Goal: Task Accomplishment & Management: Manage account settings

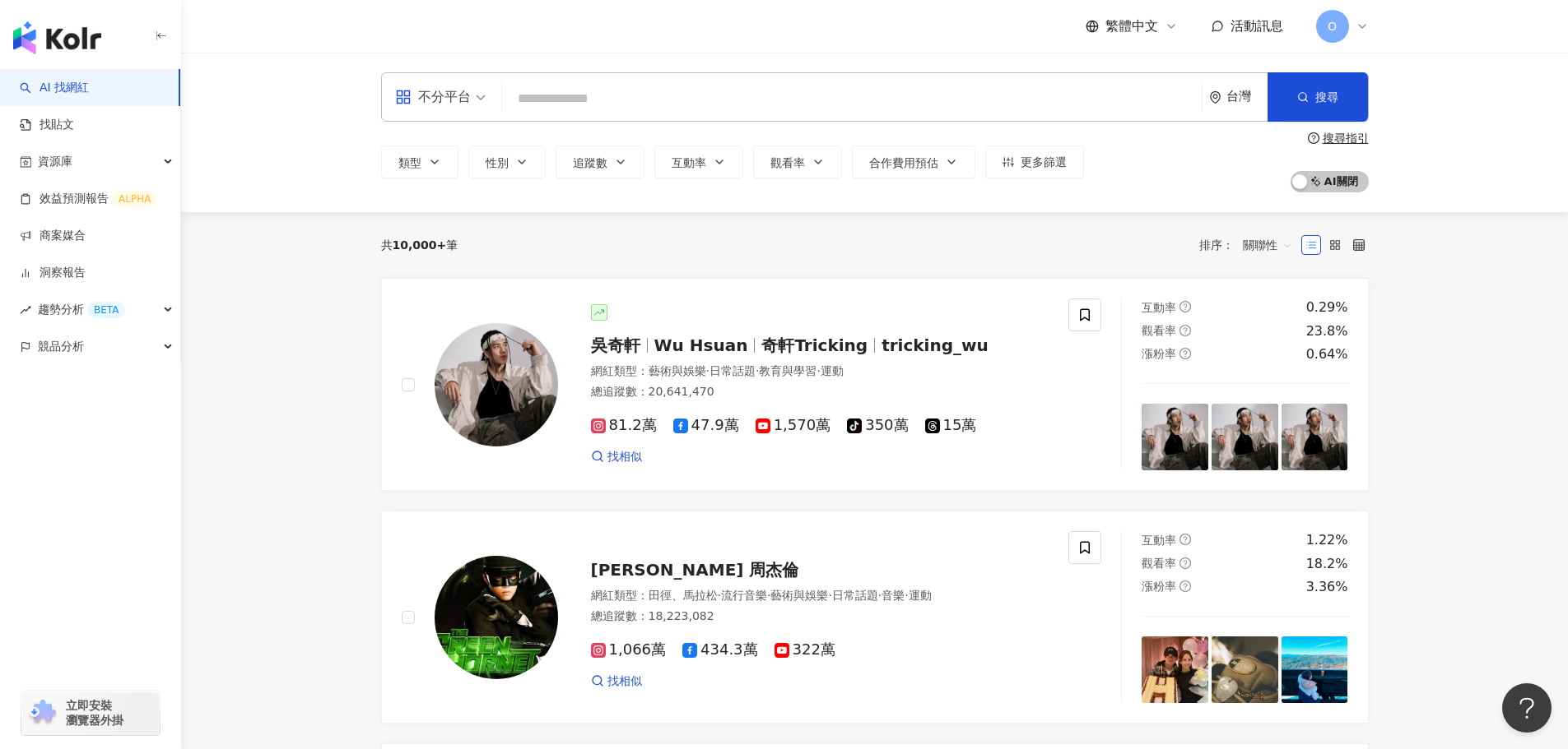
click at [1360, 26] on icon at bounding box center [1361, 26] width 7 height 3
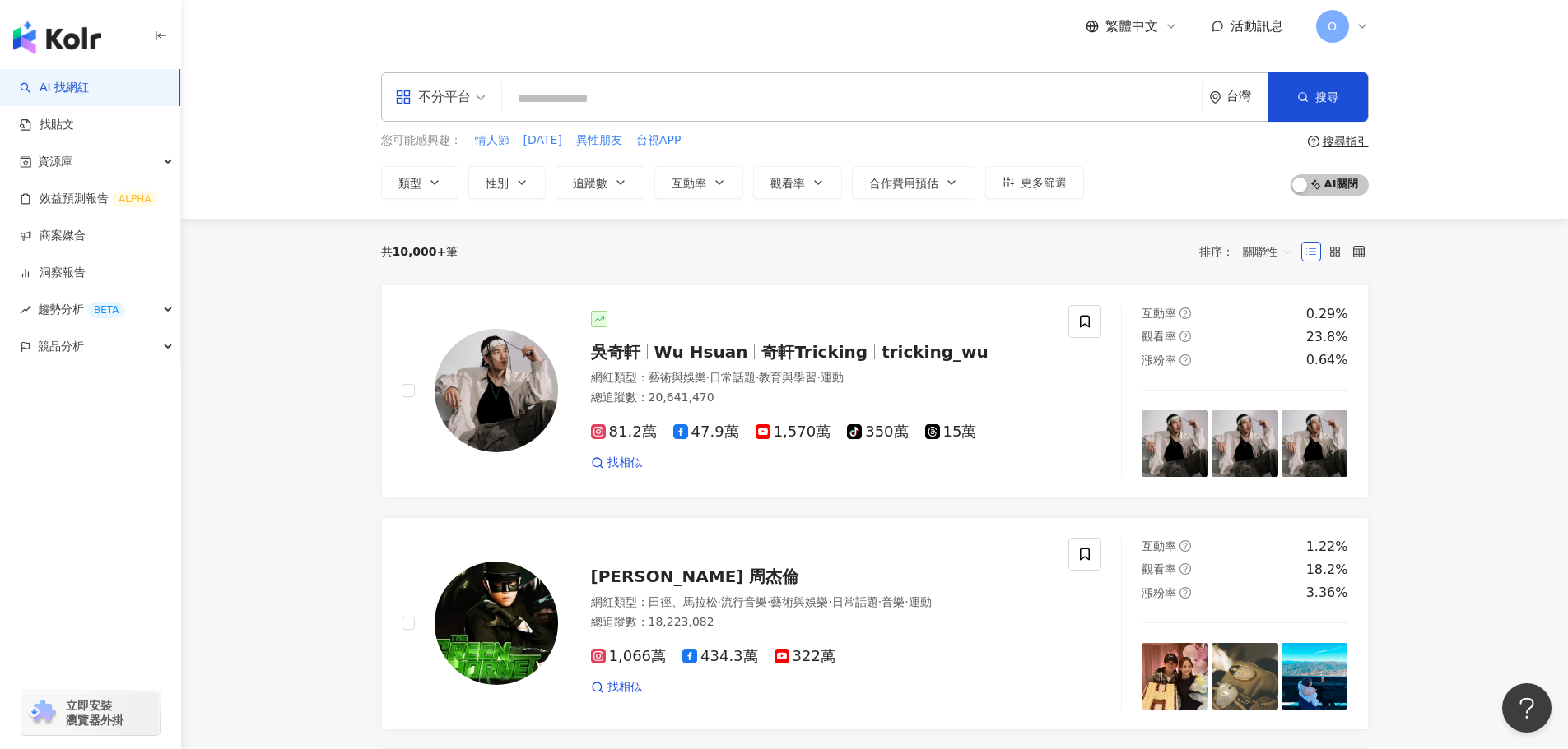
click at [1360, 26] on icon at bounding box center [1361, 26] width 7 height 3
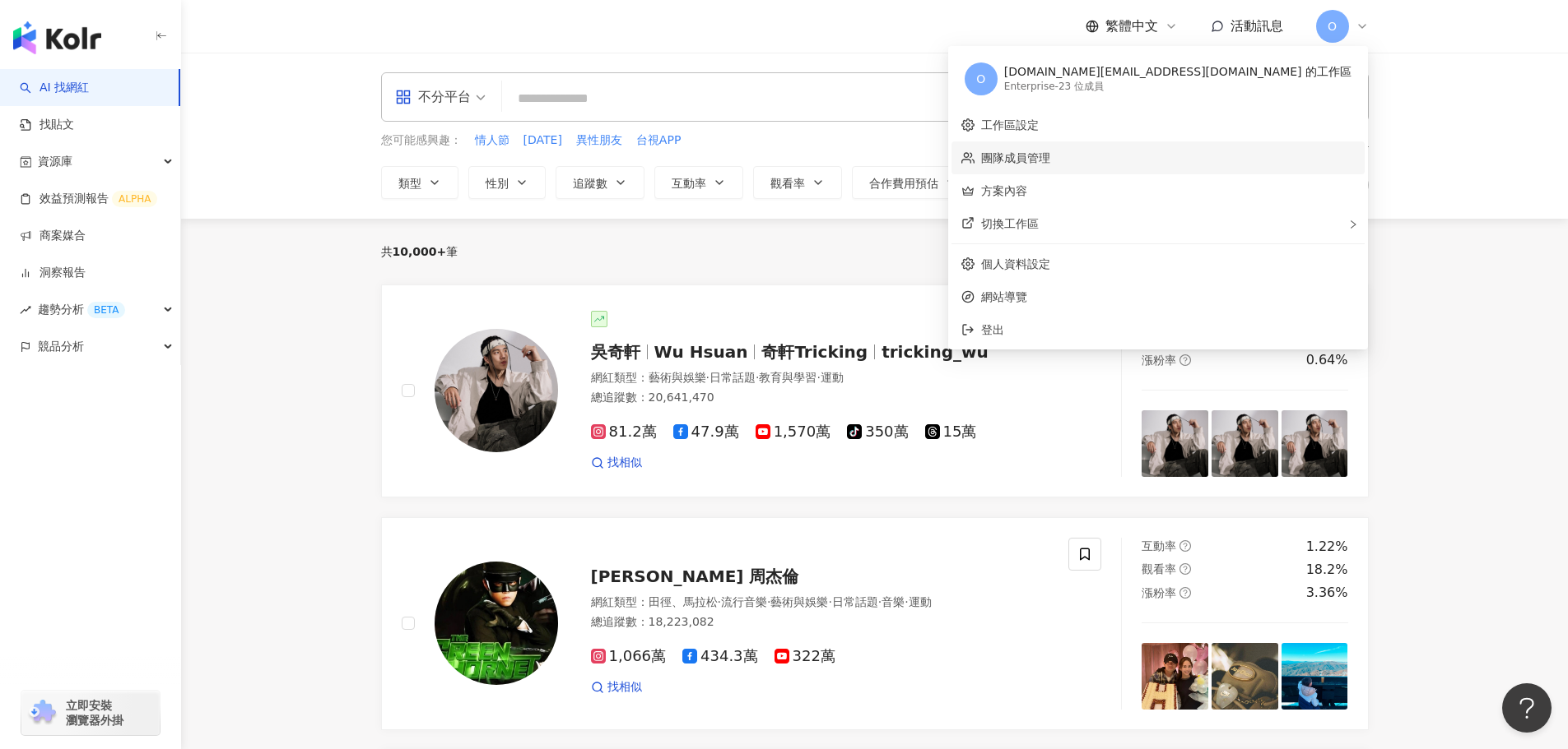
click at [1050, 160] on link "團隊成員管理" at bounding box center [1015, 158] width 69 height 13
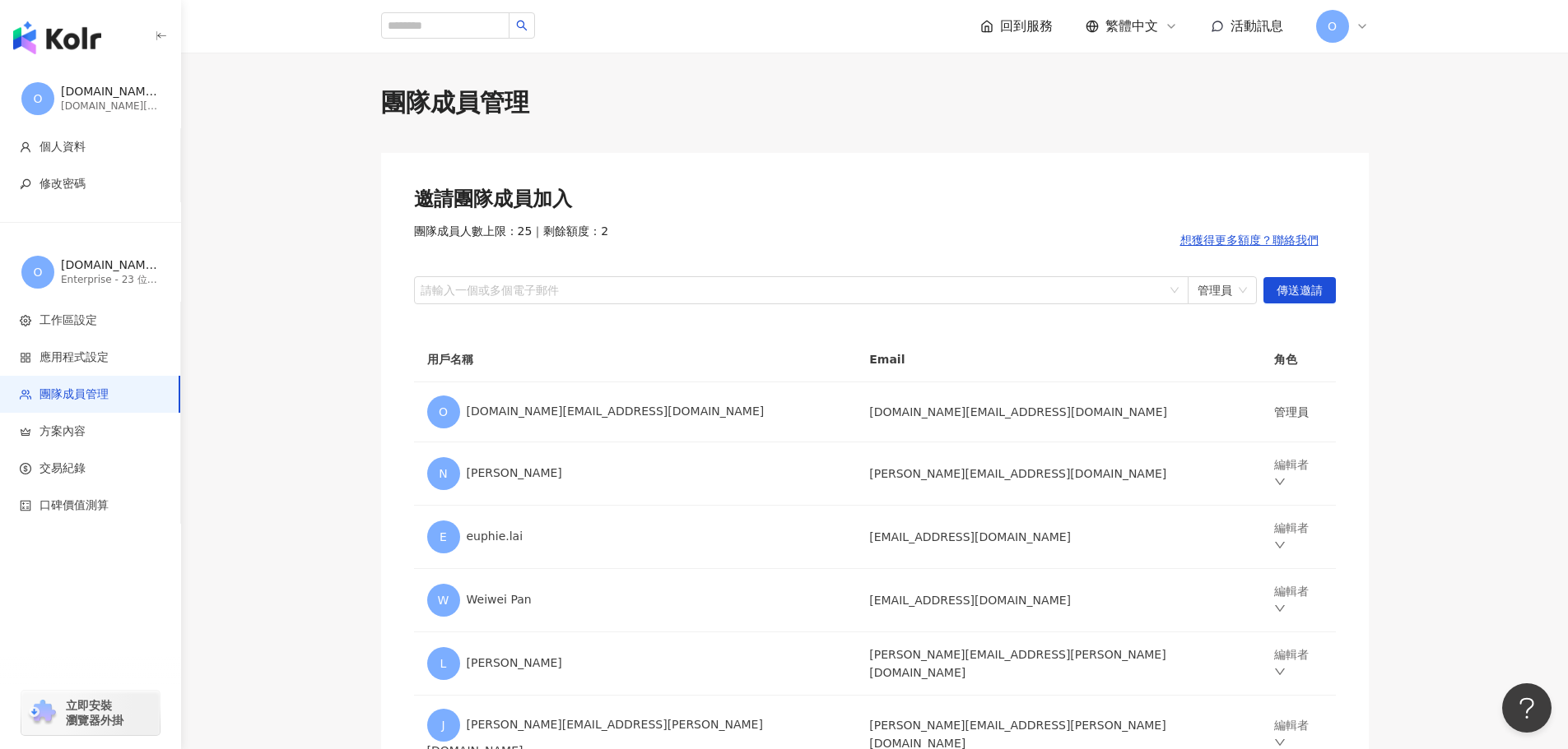
click at [1366, 28] on icon at bounding box center [1362, 27] width 13 height 13
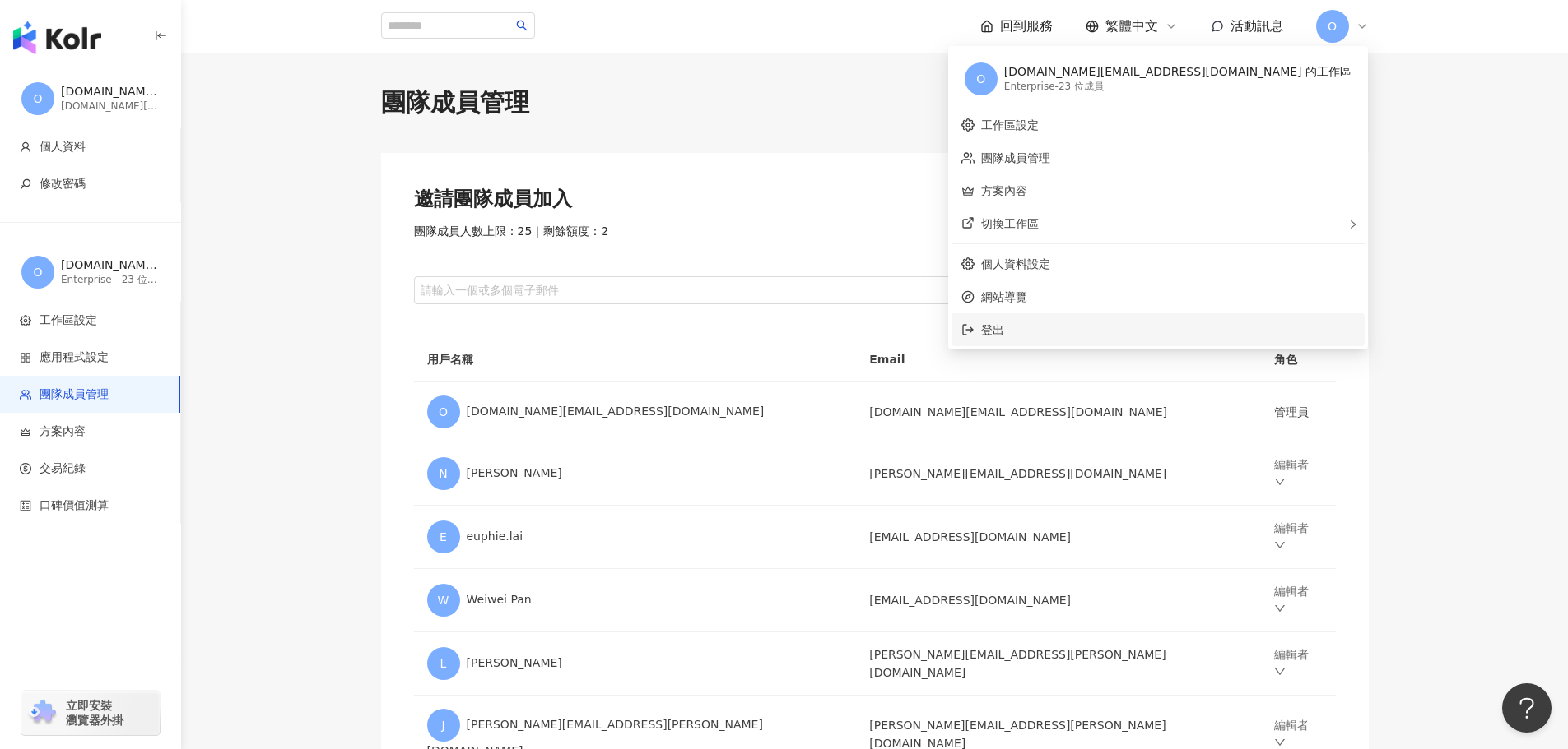
click at [1144, 329] on span "登出" at bounding box center [1167, 330] width 373 height 18
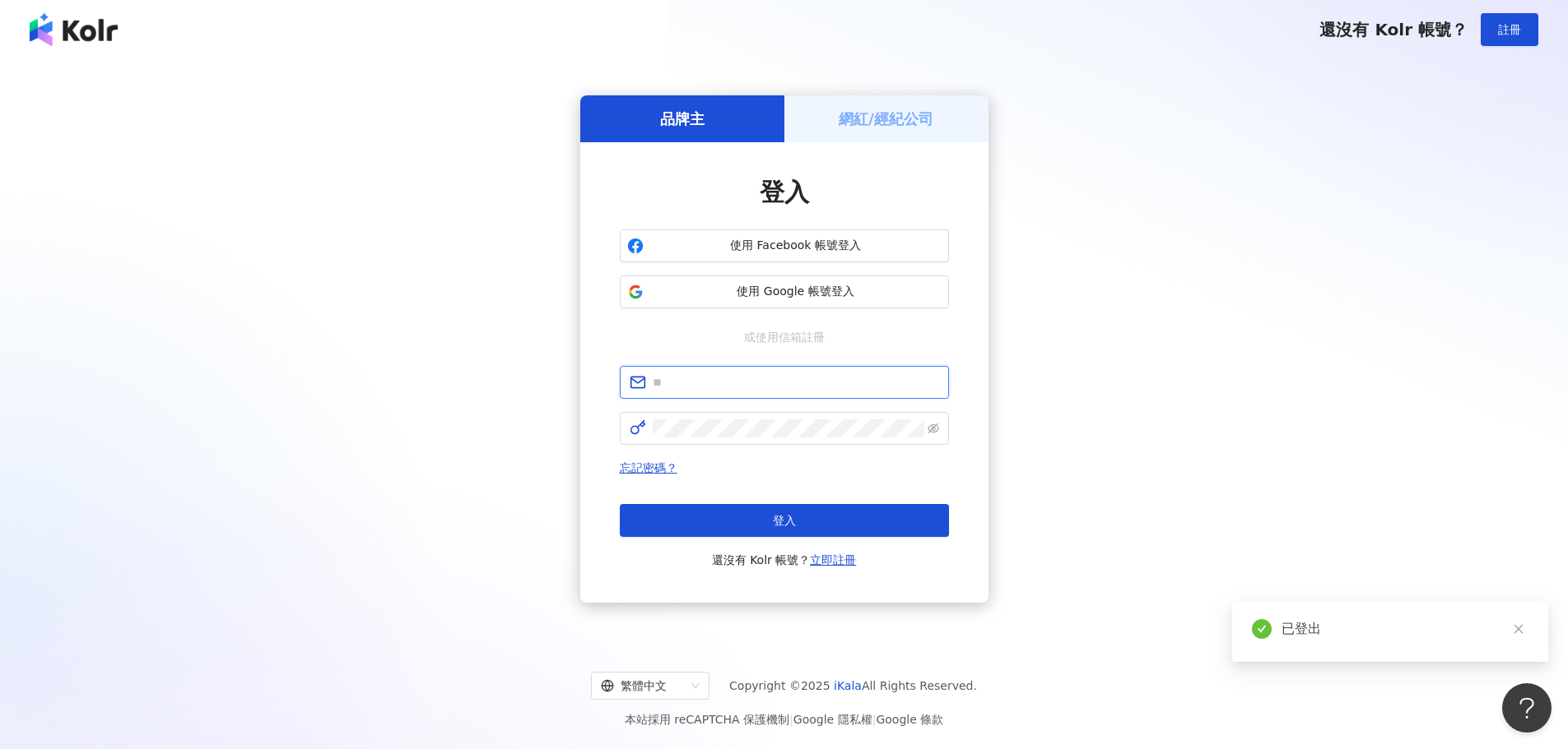
type input "**********"
